Goal: Task Accomplishment & Management: Manage account settings

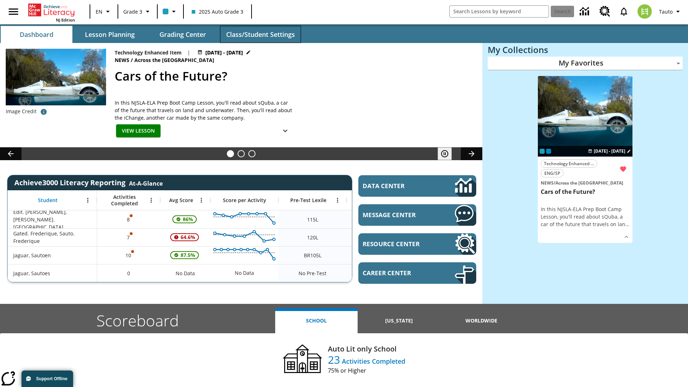
click at [260, 34] on span "Class/Student Settings" at bounding box center [260, 34] width 69 height 8
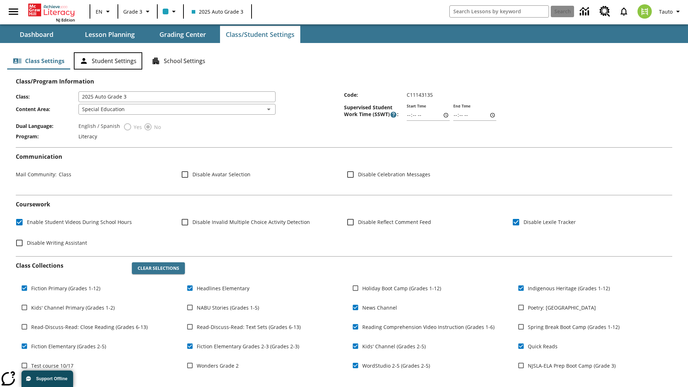
click at [108, 61] on button "Student Settings" at bounding box center [108, 60] width 68 height 17
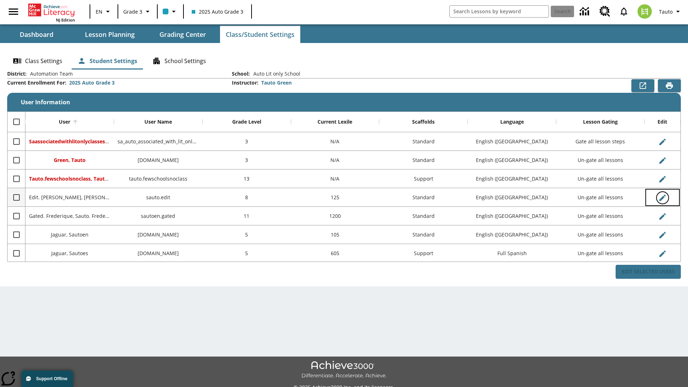
click at [663, 198] on icon "Edit User" at bounding box center [663, 198] width 6 height 6
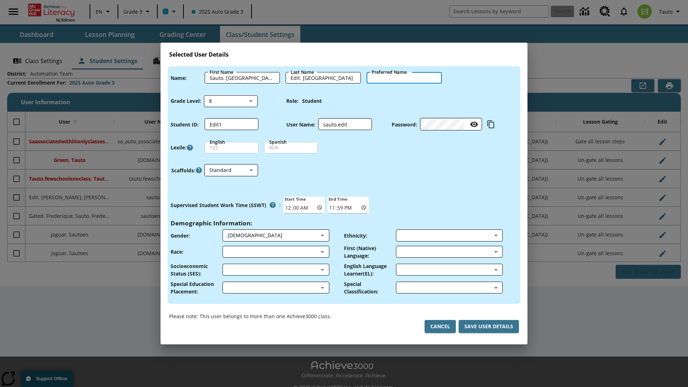
type input "Jesus"
click at [440, 327] on button "Cancel" at bounding box center [440, 326] width 31 height 13
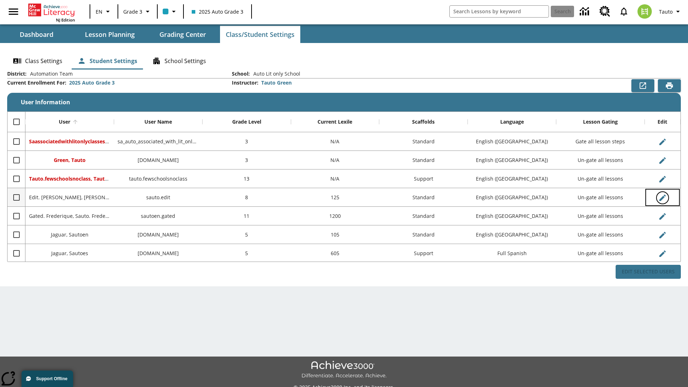
click at [663, 198] on icon "Edit User" at bounding box center [663, 198] width 6 height 6
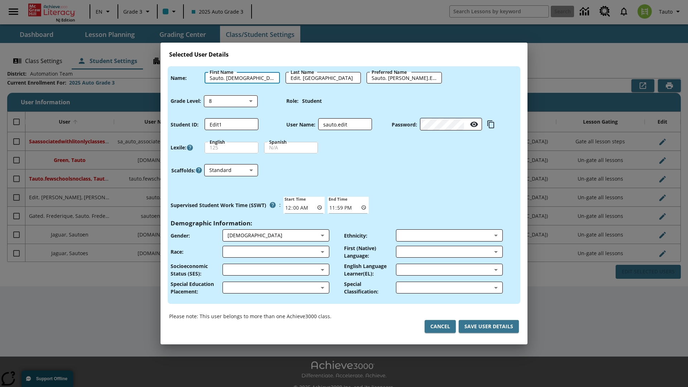
type input "Sauto. Jesus"
type input "Edit. Jesus"
type input "Sauto. Jesus.Edit. Jesus"
click at [231, 101] on body "Skip to main content NJ Edition EN Grade 3 2025 Auto Grade 3 Search 0 Tauto Das…" at bounding box center [344, 201] width 688 height 403
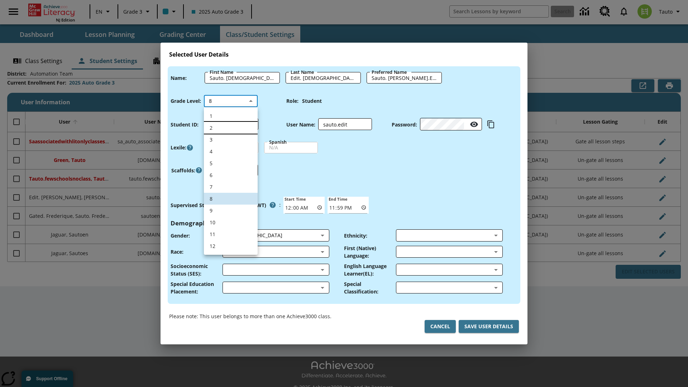
click at [231, 128] on li "2" at bounding box center [231, 128] width 54 height 12
type input "2"
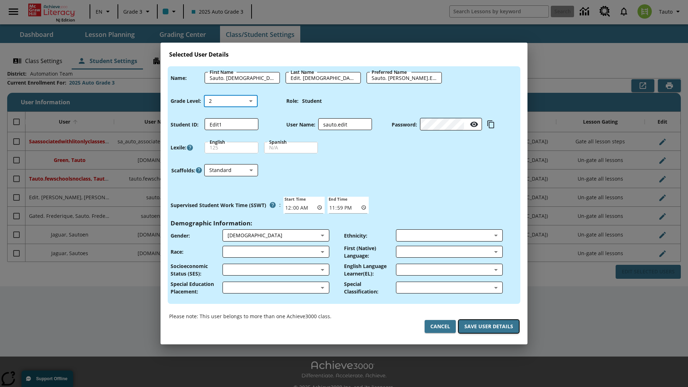
click at [489, 327] on button "Save User Details" at bounding box center [489, 326] width 60 height 13
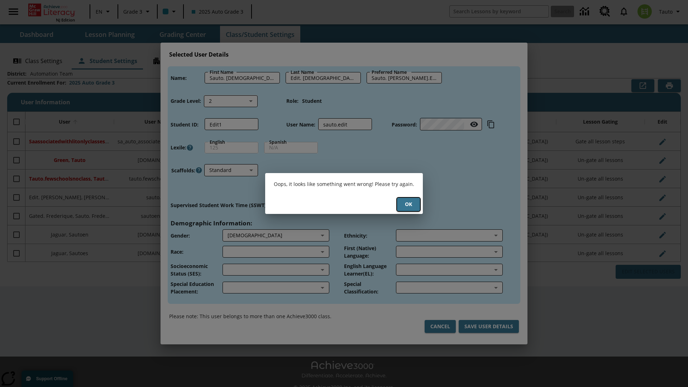
click at [409, 204] on button "Ok" at bounding box center [408, 204] width 23 height 13
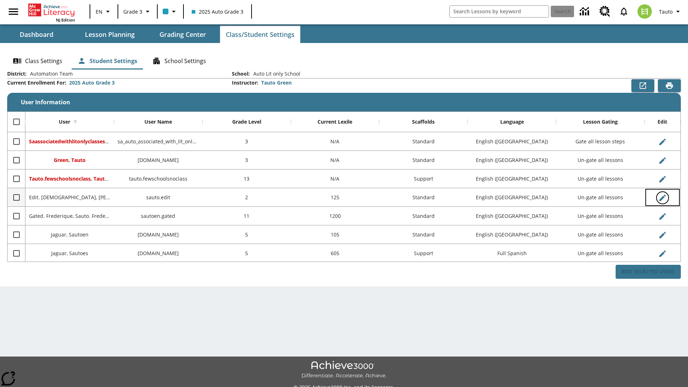
click at [663, 198] on icon "Edit User" at bounding box center [663, 198] width 6 height 6
